Goal: Task Accomplishment & Management: Use online tool/utility

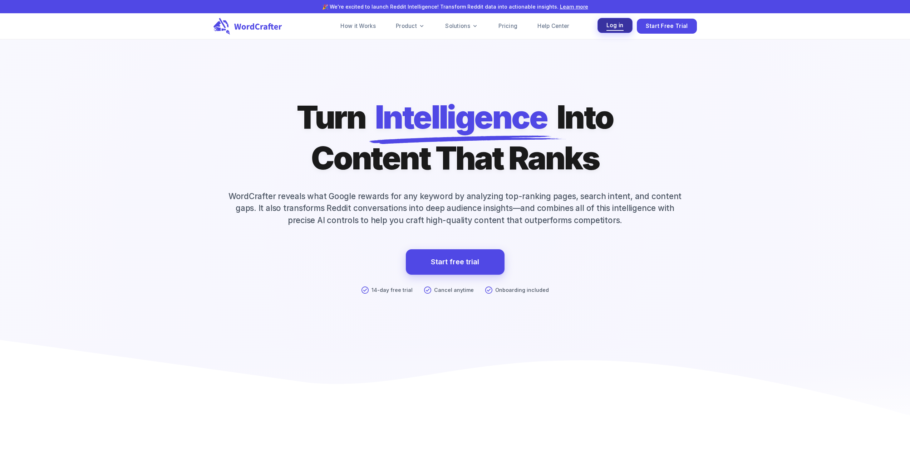
click at [619, 26] on span "Log in" at bounding box center [615, 26] width 17 height 10
